Goal: Information Seeking & Learning: Learn about a topic

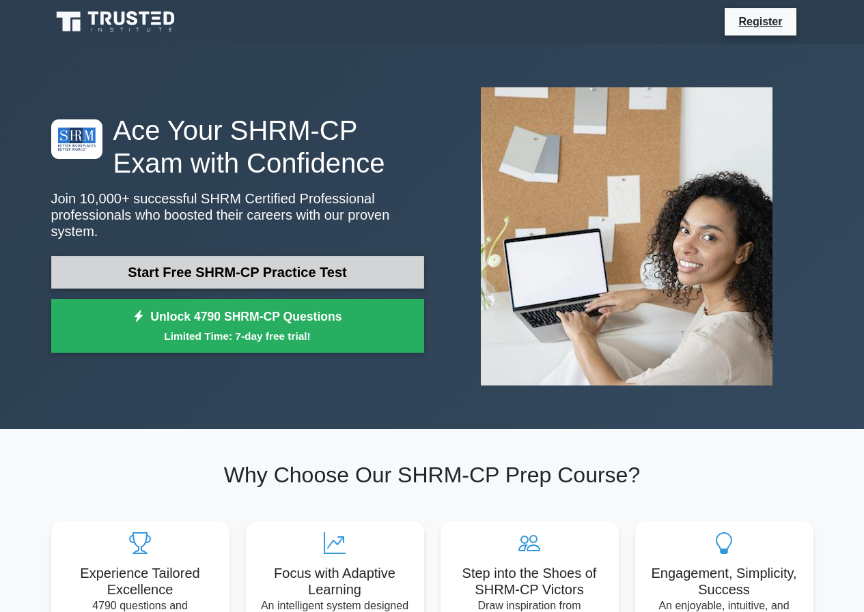
click at [321, 266] on link "Start Free SHRM-CP Practice Test" at bounding box center [237, 272] width 373 height 33
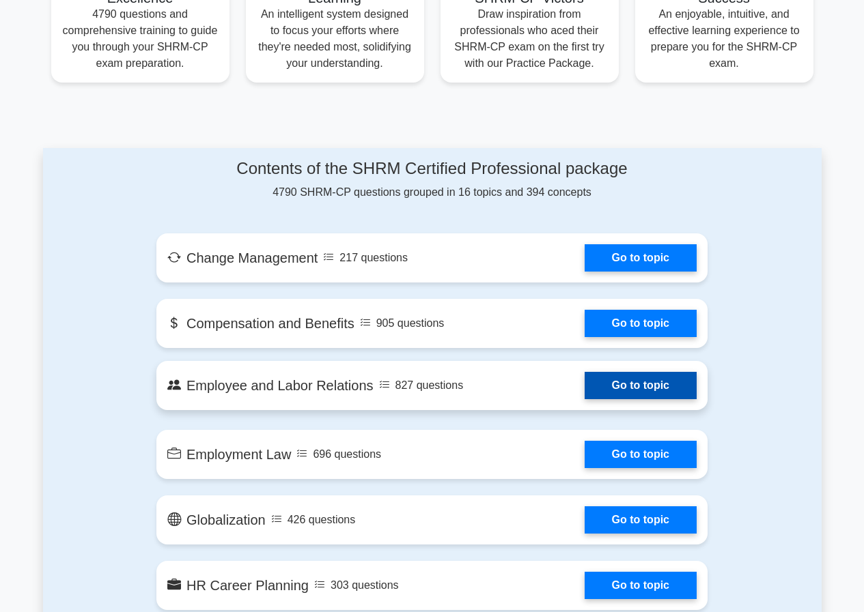
scroll to position [137, 0]
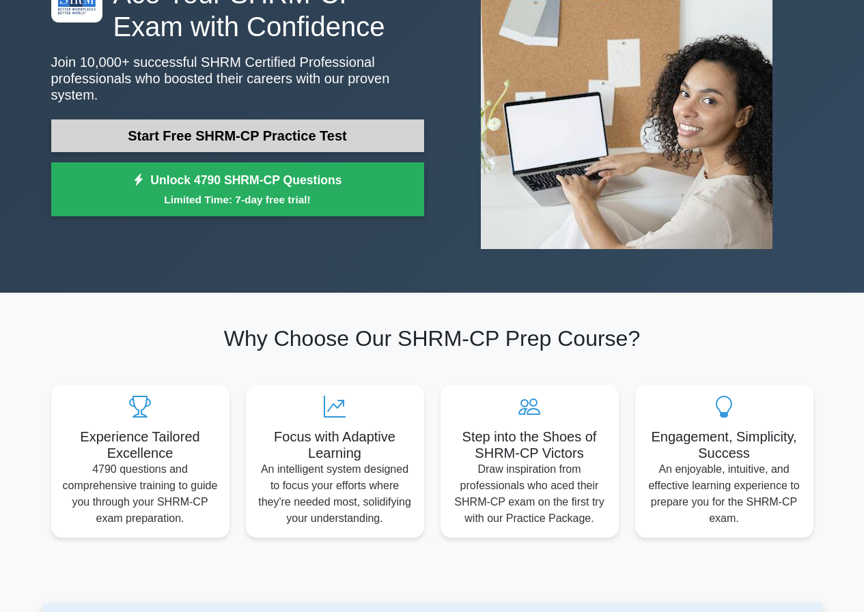
click at [274, 121] on link "Start Free SHRM-CP Practice Test" at bounding box center [237, 135] width 373 height 33
click at [209, 132] on link "Start Free SHRM-CP Practice Test" at bounding box center [237, 135] width 373 height 33
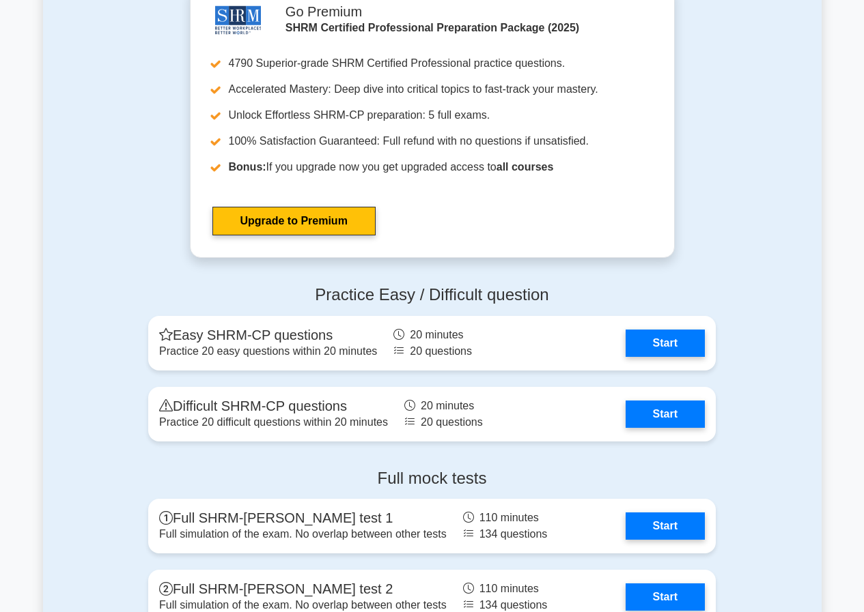
scroll to position [1980, 0]
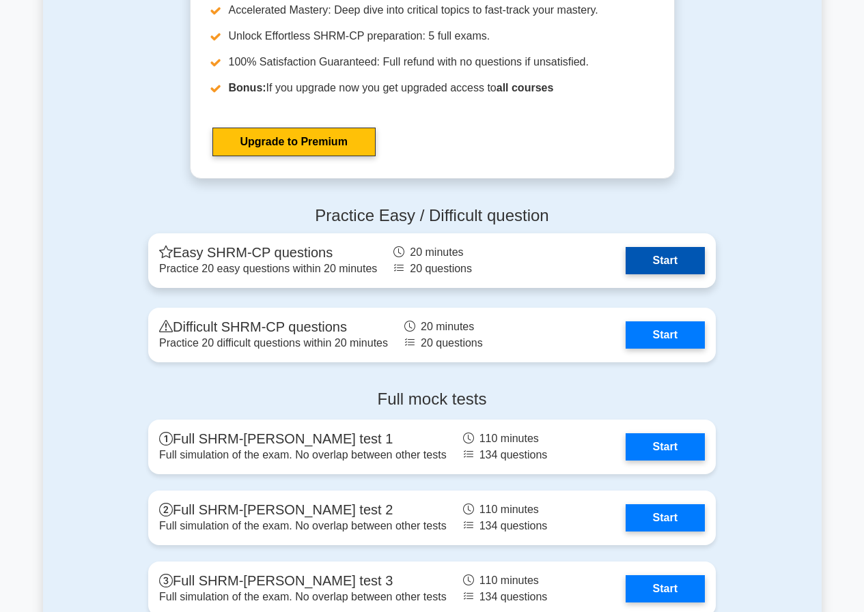
click at [648, 259] on link "Start" at bounding box center [664, 260] width 79 height 27
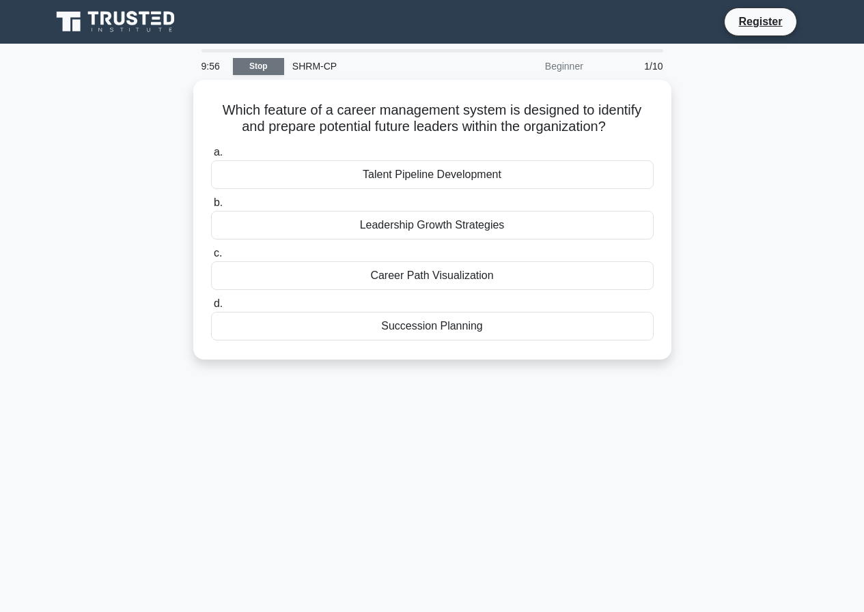
click at [255, 62] on link "Stop" at bounding box center [258, 66] width 51 height 17
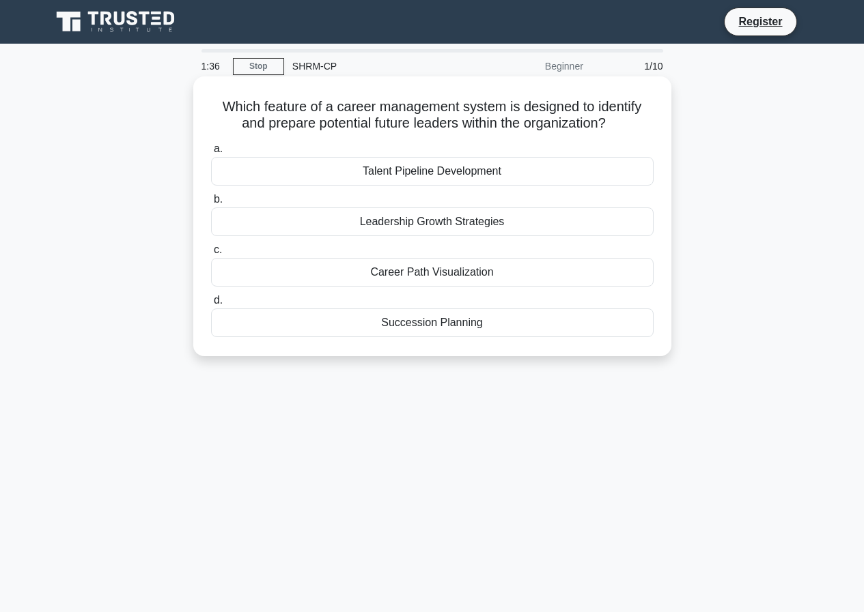
click at [480, 172] on div "Talent Pipeline Development" at bounding box center [432, 171] width 442 height 29
click at [211, 154] on input "a. Talent Pipeline Development" at bounding box center [211, 149] width 0 height 9
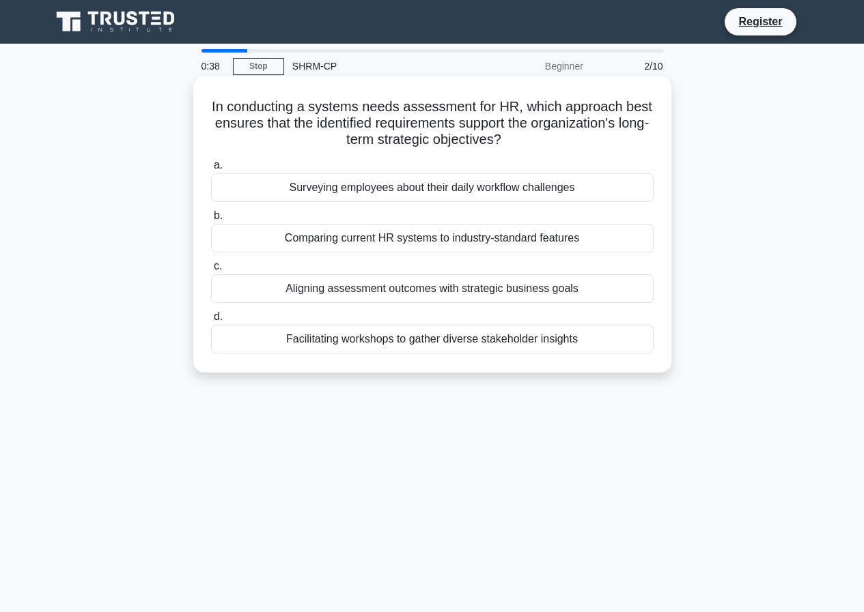
click at [513, 293] on div "Aligning assessment outcomes with strategic business goals" at bounding box center [432, 288] width 442 height 29
click at [211, 271] on input "c. Aligning assessment outcomes with strategic business goals" at bounding box center [211, 266] width 0 height 9
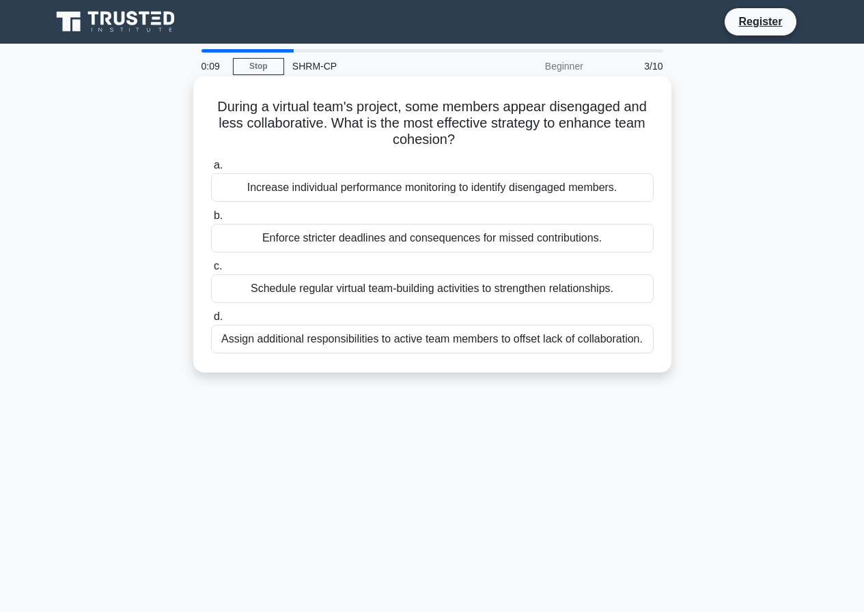
click at [569, 290] on div "Schedule regular virtual team-building activities to strengthen relationships." at bounding box center [432, 288] width 442 height 29
click at [211, 271] on input "c. Schedule regular virtual team-building activities to strengthen relationship…" at bounding box center [211, 266] width 0 height 9
